Goal: Obtain resource: Obtain resource

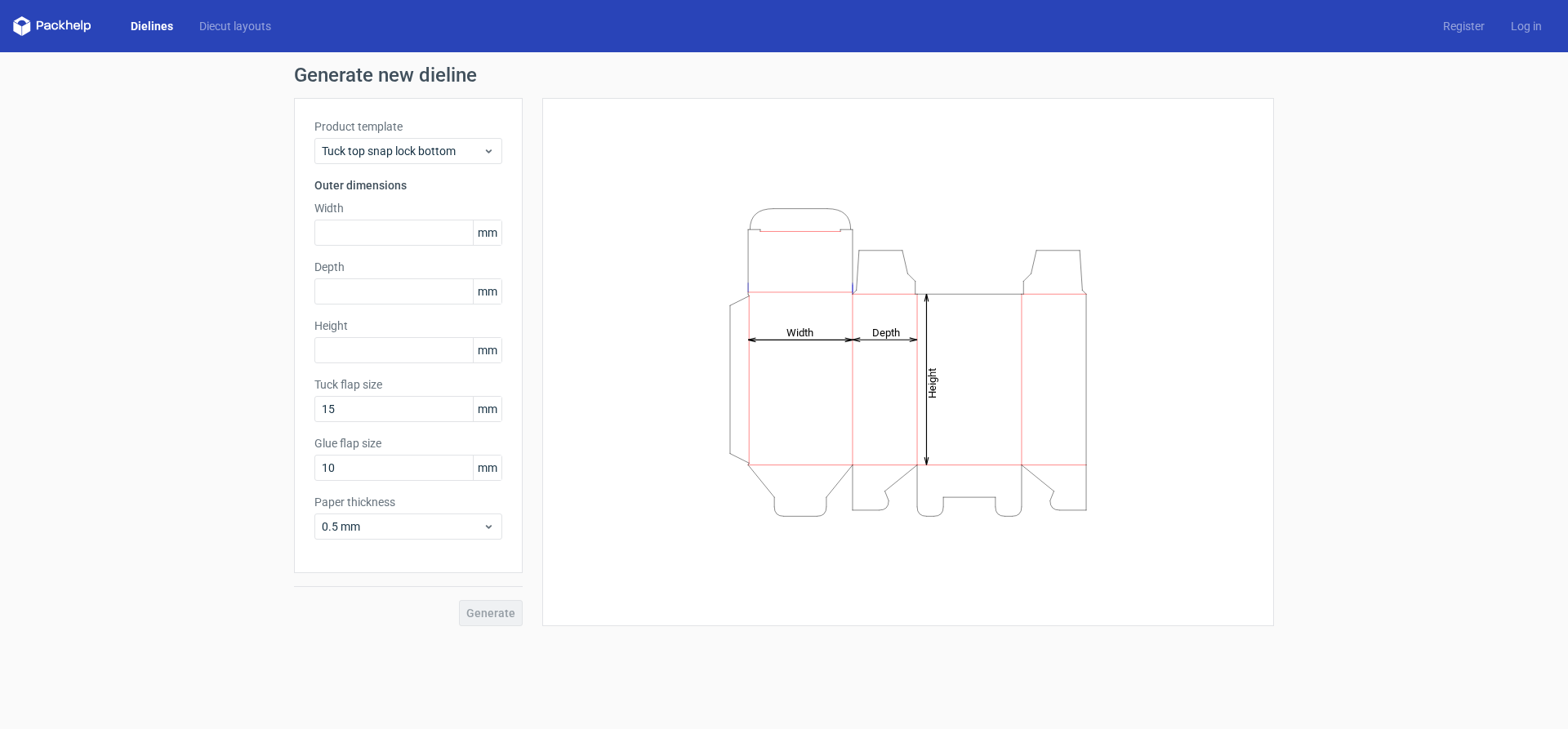
click at [141, 27] on link "Dielines" at bounding box center [152, 27] width 69 height 17
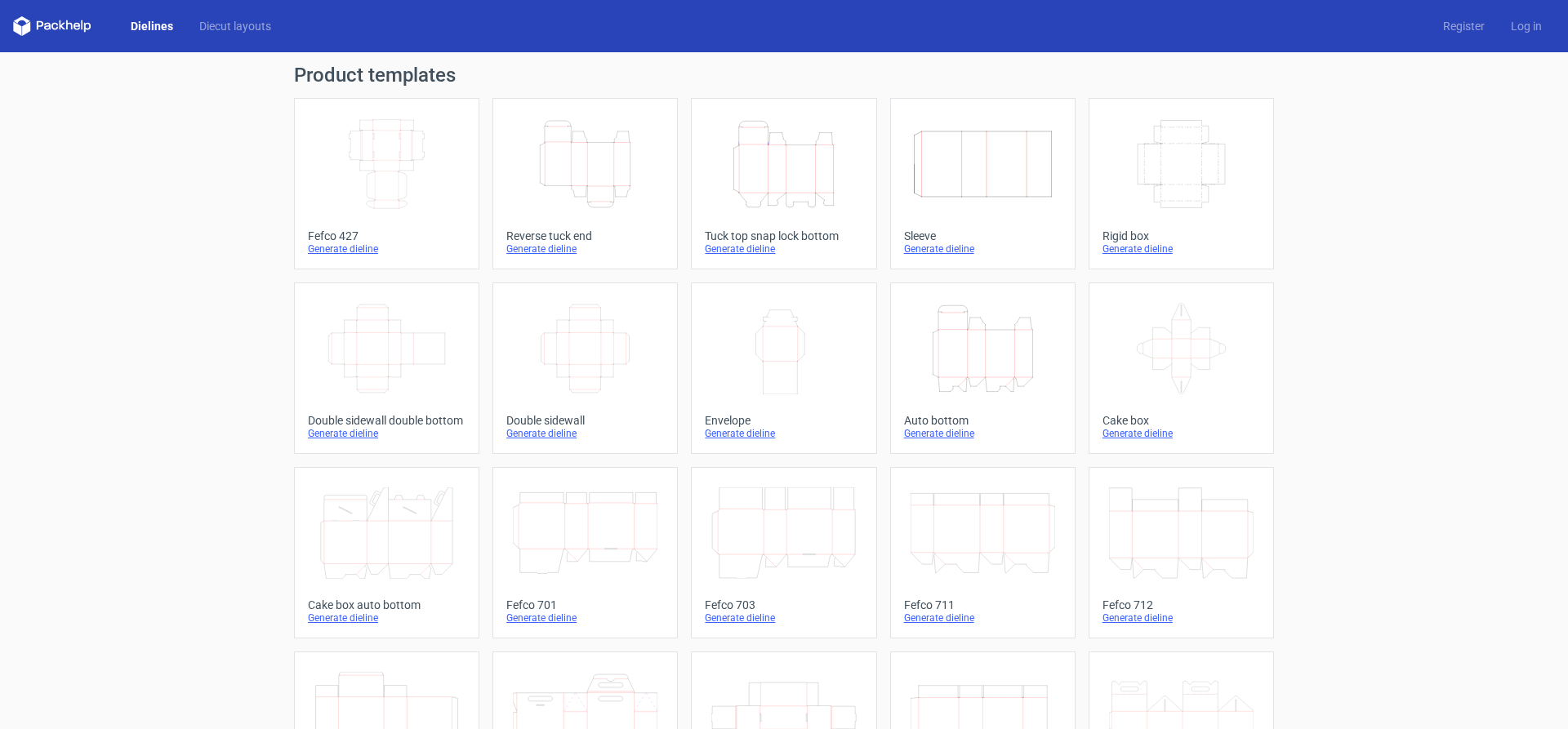
click at [1006, 190] on icon "Width Depth Height" at bounding box center [982, 164] width 144 height 91
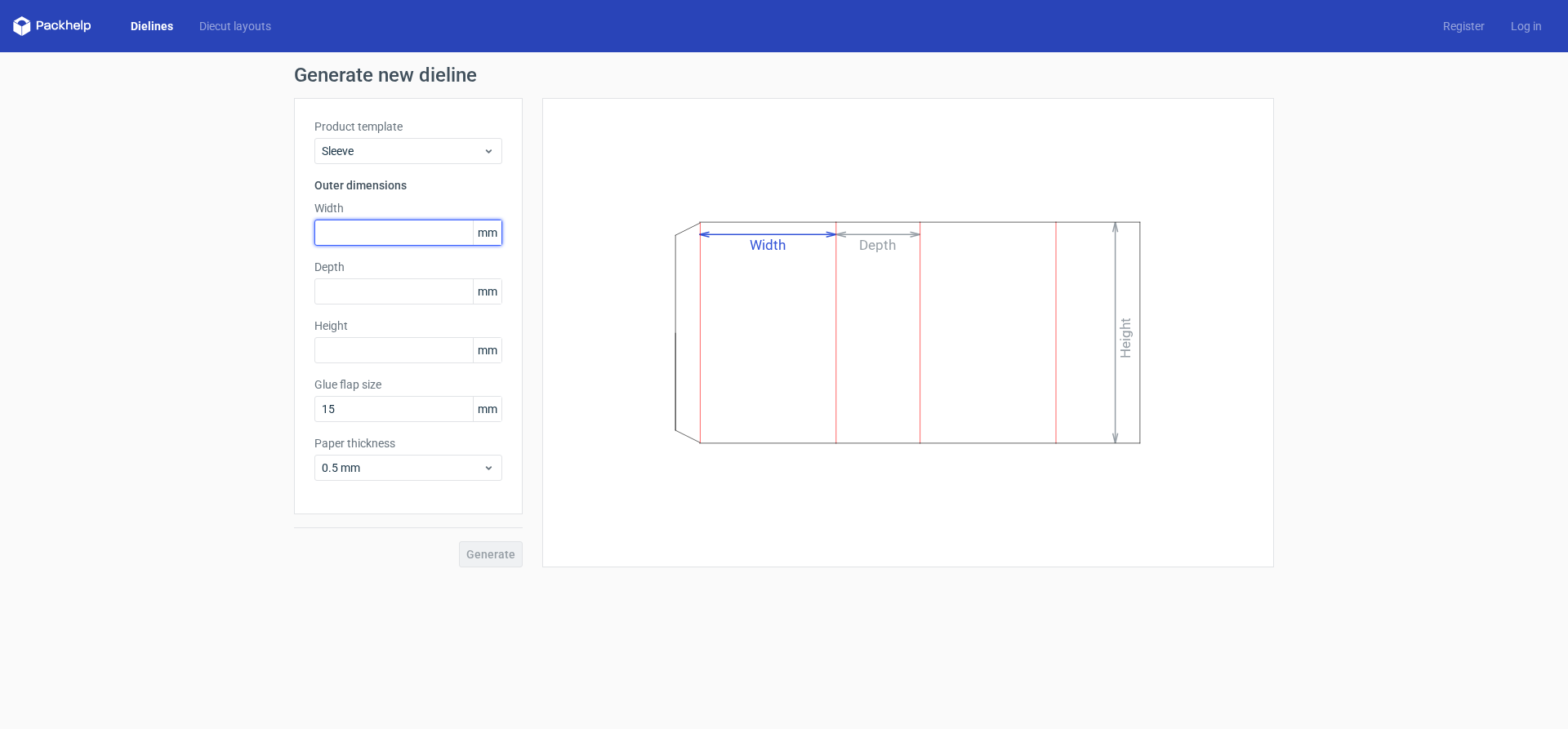
click at [437, 235] on input "text" at bounding box center [408, 232] width 187 height 26
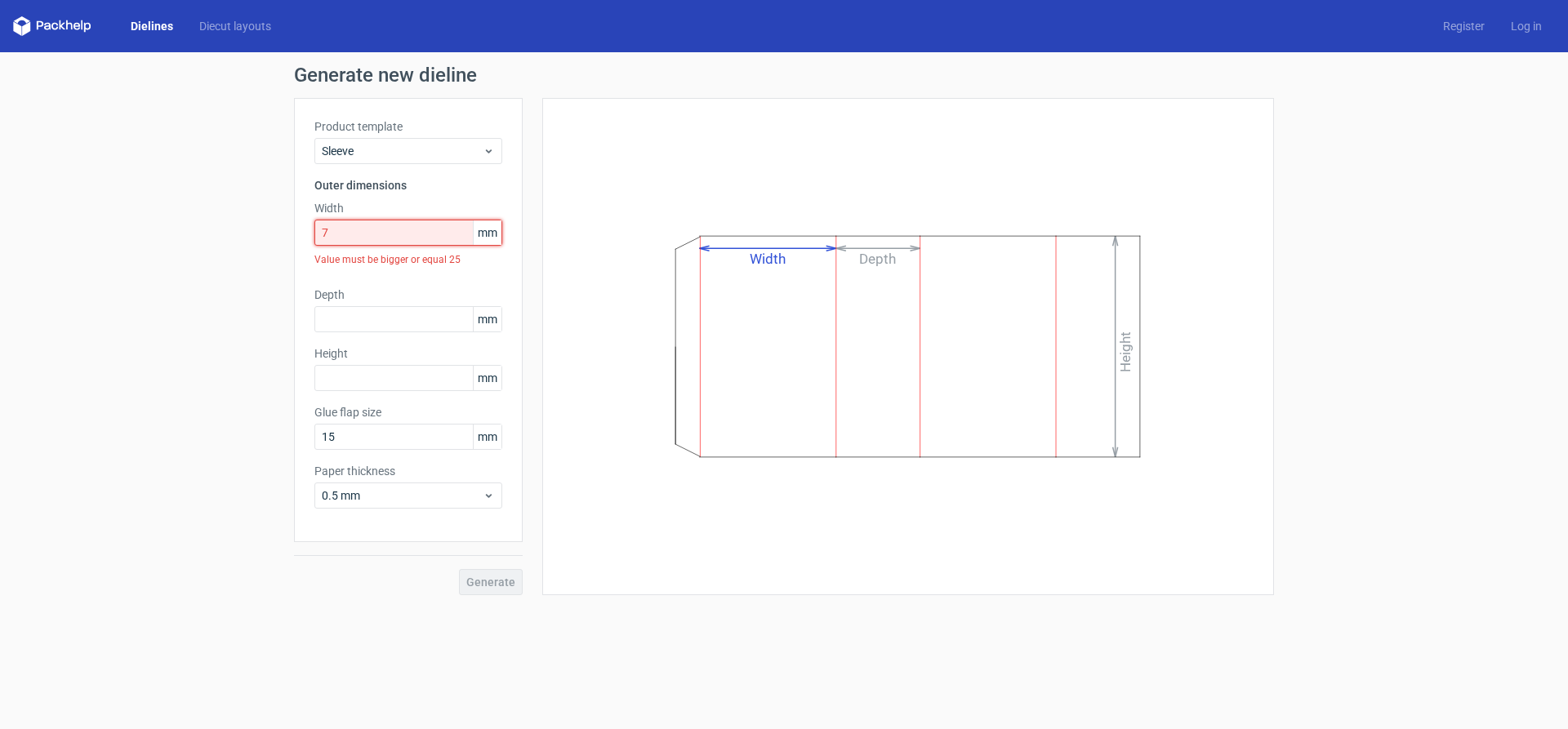
click at [451, 241] on input "7" at bounding box center [408, 232] width 187 height 26
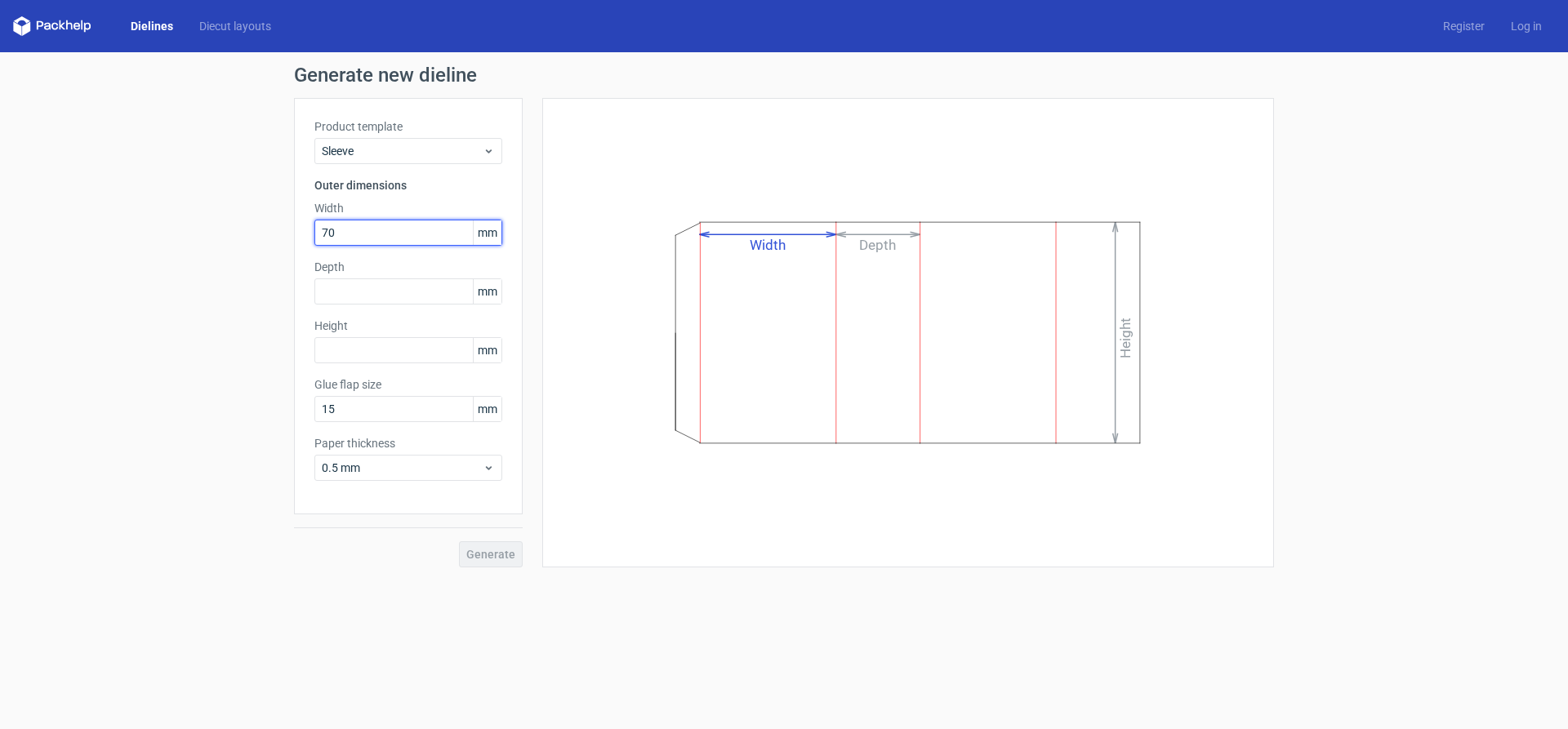
type input "70"
type input "20"
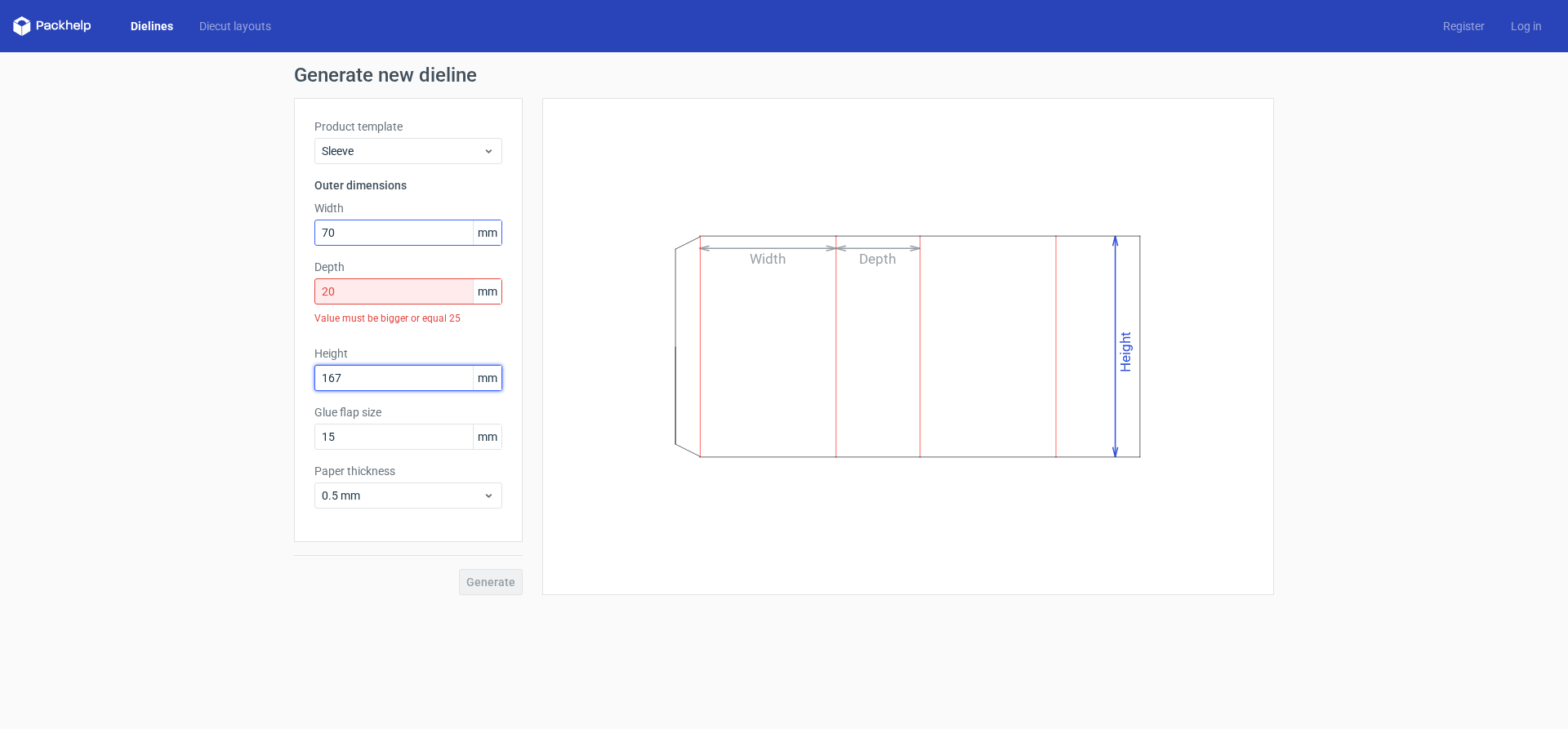
type input "167"
click at [386, 292] on input "20" at bounding box center [408, 291] width 187 height 26
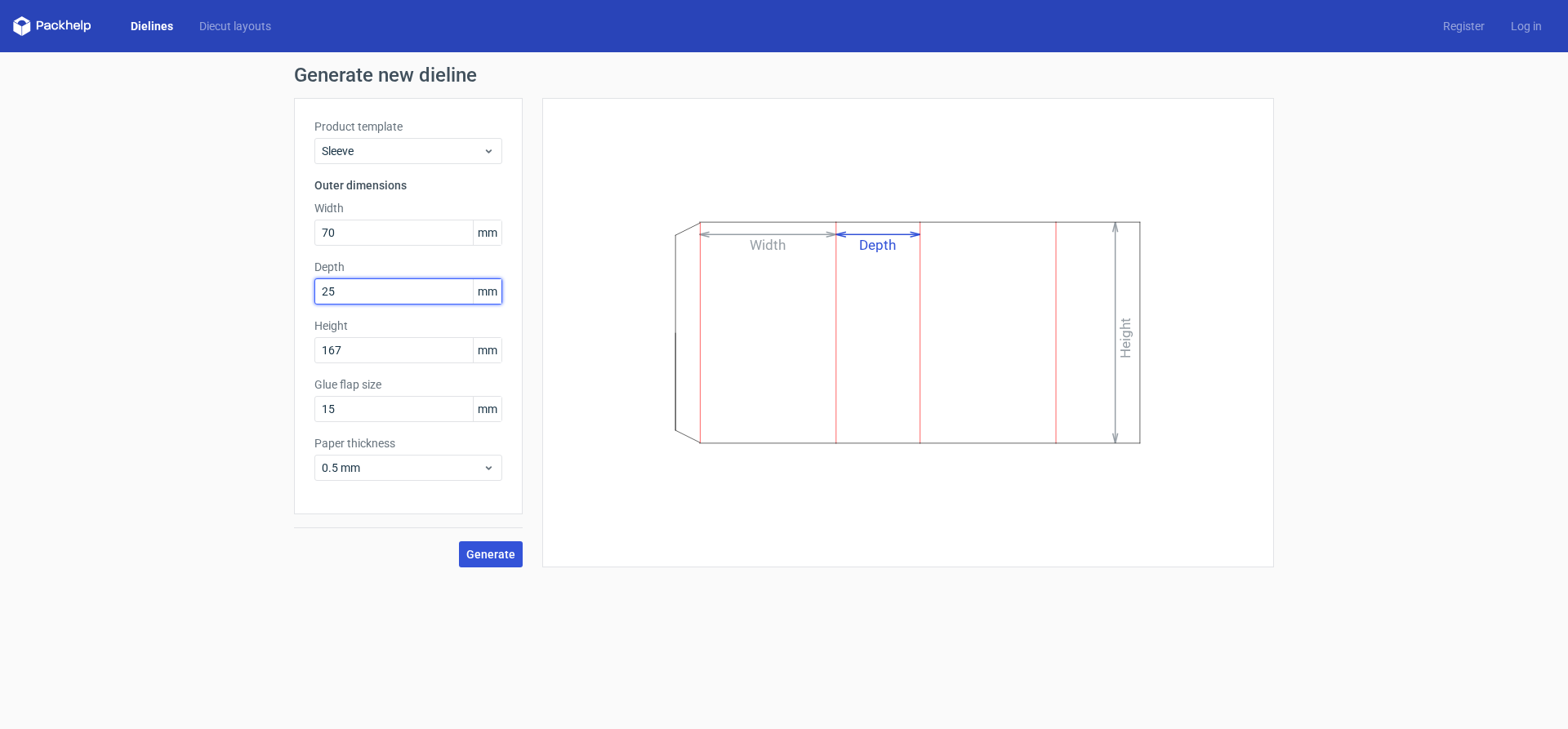
type input "25"
click at [503, 557] on span "Generate" at bounding box center [490, 554] width 49 height 12
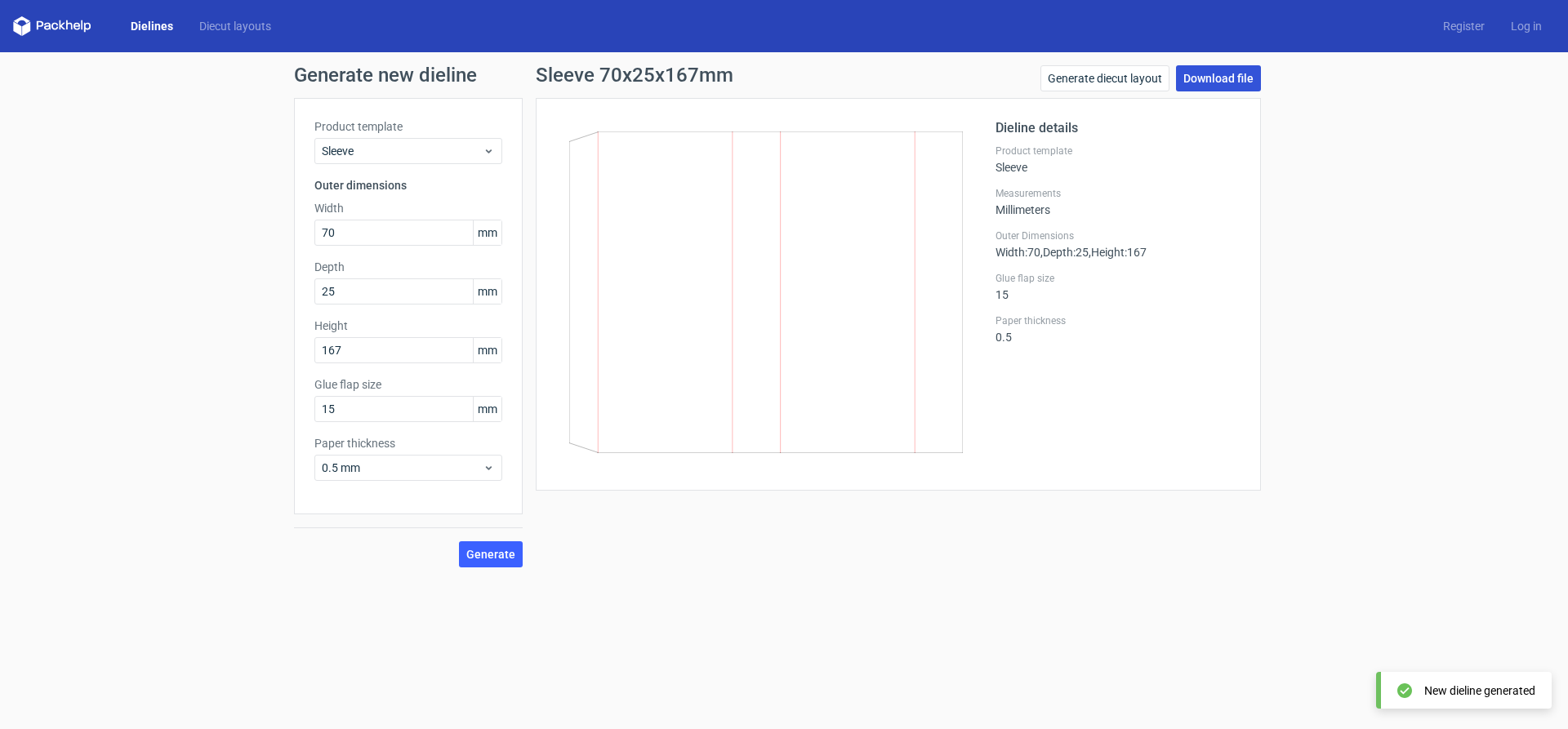
click at [1213, 80] on link "Download file" at bounding box center [1218, 78] width 85 height 26
